Goal: Ask a question

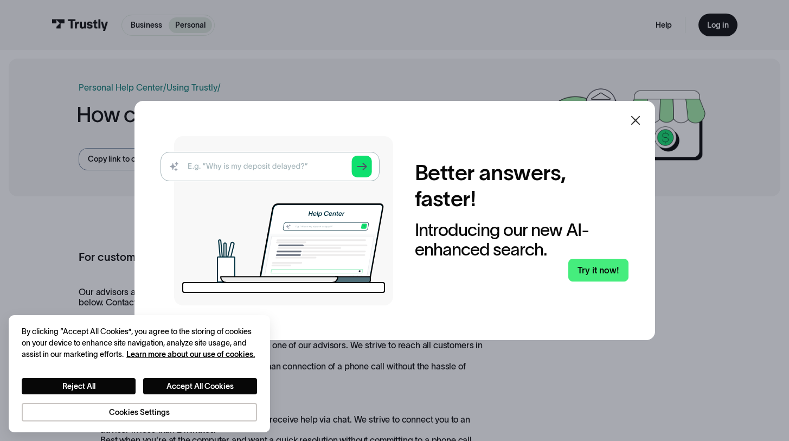
click at [642, 117] on icon at bounding box center [635, 120] width 13 height 13
